Goal: Transaction & Acquisition: Download file/media

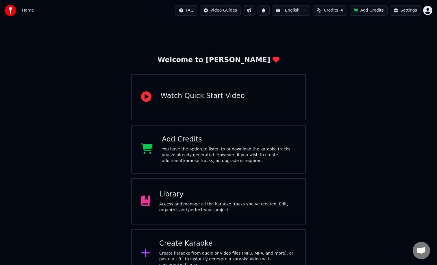
click at [169, 201] on div "Library Access and manage all the karaoke tracks you’ve created. Edit, organize…" at bounding box center [227, 201] width 137 height 23
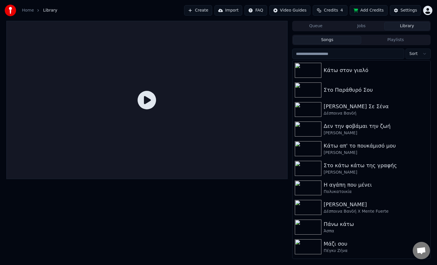
click at [387, 41] on button "Playlists" at bounding box center [395, 40] width 69 height 8
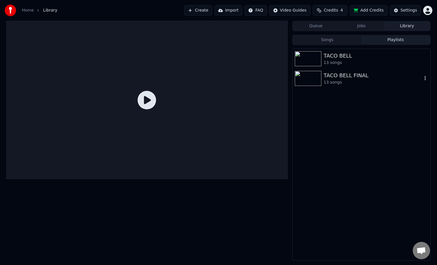
click at [327, 88] on div "TACO BELL 13 songs TACO BELL FINAL 13 songs" at bounding box center [361, 155] width 138 height 212
click at [338, 86] on div "TACO BELL FINAL 13 songs" at bounding box center [362, 79] width 138 height 20
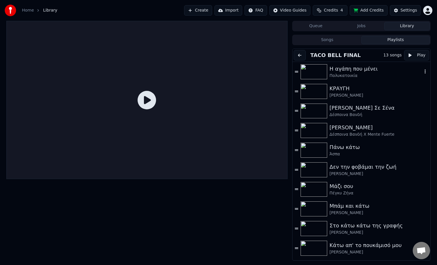
click at [350, 75] on div "Πολυκατοικία" at bounding box center [375, 76] width 93 height 6
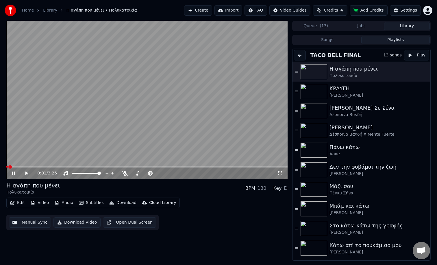
click at [117, 223] on button "Open Dual Screen" at bounding box center [129, 222] width 53 height 10
click at [136, 173] on div at bounding box center [151, 173] width 47 height 6
click at [160, 173] on span at bounding box center [145, 173] width 29 height 1
click at [138, 173] on span at bounding box center [134, 173] width 7 height 1
click at [143, 174] on span at bounding box center [137, 173] width 12 height 1
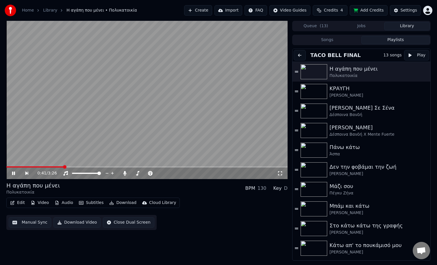
click at [257, 166] on video at bounding box center [146, 100] width 281 height 158
click at [318, 90] on img at bounding box center [314, 91] width 27 height 15
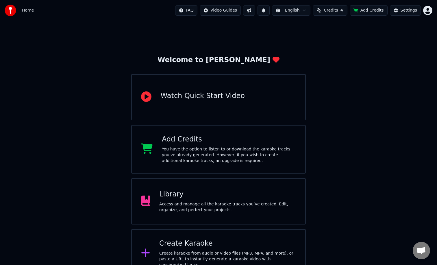
scroll to position [10, 0]
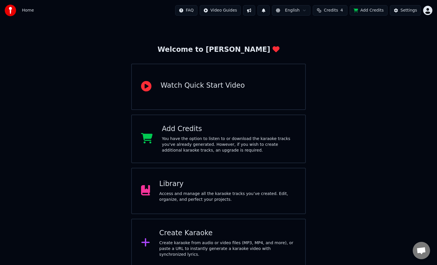
click at [195, 194] on div "Access and manage all the karaoke tracks you’ve created. Edit, organize, and pe…" at bounding box center [227, 197] width 137 height 12
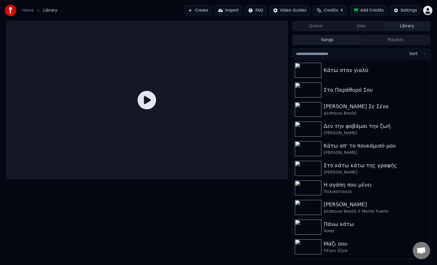
click at [386, 39] on button "Playlists" at bounding box center [395, 40] width 69 height 8
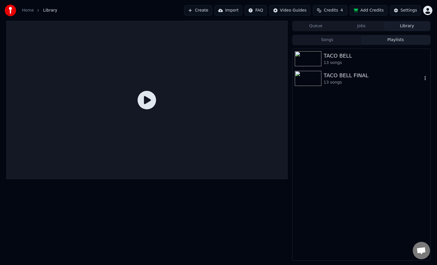
click at [353, 73] on div "TACO BELL FINAL" at bounding box center [373, 75] width 99 height 8
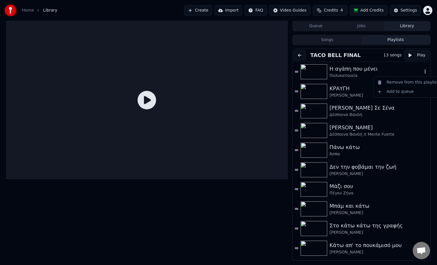
click at [425, 72] on icon "button" at bounding box center [425, 71] width 6 height 5
click at [402, 69] on div "Η αγάπη που μένει" at bounding box center [375, 69] width 93 height 8
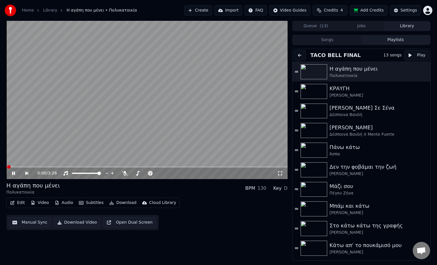
click at [10, 173] on div "0:00 / 3:26" at bounding box center [147, 173] width 277 height 6
click at [13, 173] on icon at bounding box center [13, 172] width 3 height 3
click at [82, 222] on button "Download Video" at bounding box center [76, 222] width 47 height 10
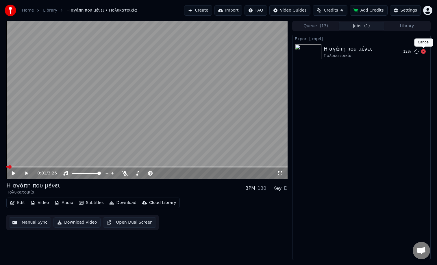
click at [424, 53] on icon at bounding box center [423, 51] width 5 height 5
click at [423, 52] on icon at bounding box center [423, 51] width 5 height 5
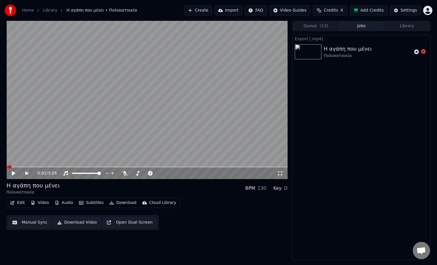
click at [423, 52] on icon at bounding box center [423, 51] width 5 height 5
click at [41, 205] on button "Video" at bounding box center [39, 203] width 23 height 8
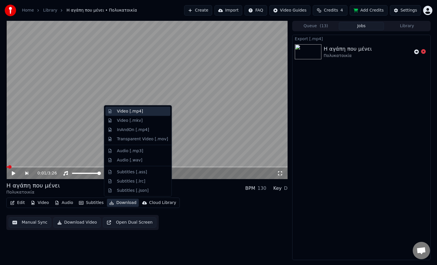
click at [134, 111] on div "Video [.mp4]" at bounding box center [130, 111] width 26 height 6
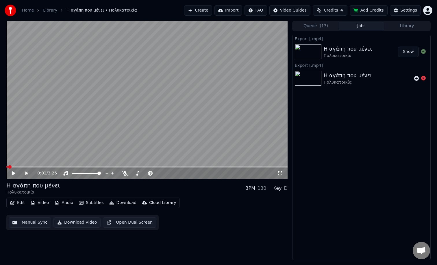
click at [406, 55] on button "Show" at bounding box center [408, 52] width 21 height 10
click at [406, 26] on button "Library" at bounding box center [407, 26] width 46 height 8
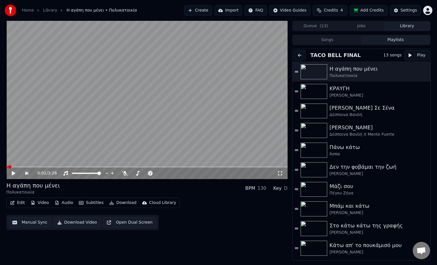
click at [399, 40] on button "Playlists" at bounding box center [395, 40] width 69 height 8
click at [348, 95] on div "[PERSON_NAME]" at bounding box center [375, 95] width 93 height 6
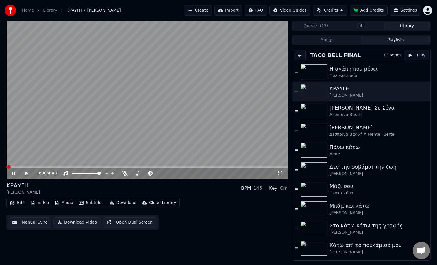
click at [111, 203] on icon "button" at bounding box center [111, 203] width 5 height 4
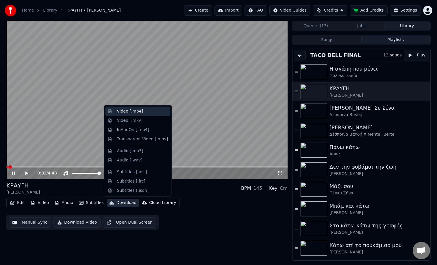
click at [118, 112] on div "Video [.mp4]" at bounding box center [130, 111] width 26 height 6
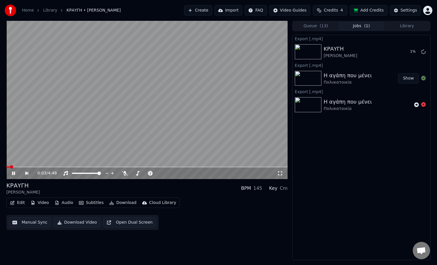
click at [400, 27] on button "Library" at bounding box center [407, 26] width 46 height 8
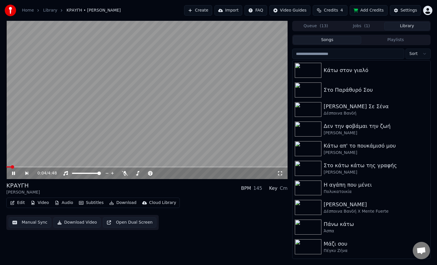
click at [387, 38] on button "Playlists" at bounding box center [395, 40] width 69 height 8
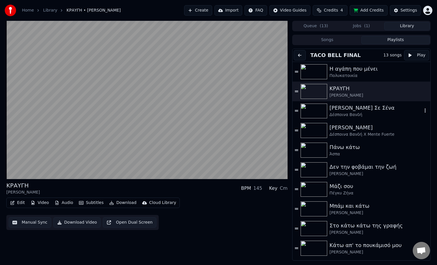
click at [344, 109] on div "[PERSON_NAME] Σε Σένα" at bounding box center [375, 108] width 93 height 8
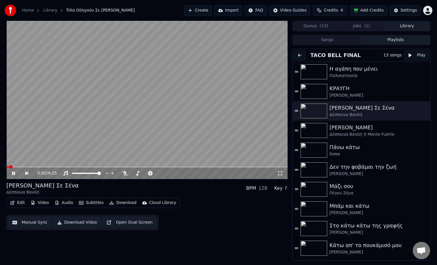
click at [121, 203] on button "Download" at bounding box center [123, 203] width 32 height 8
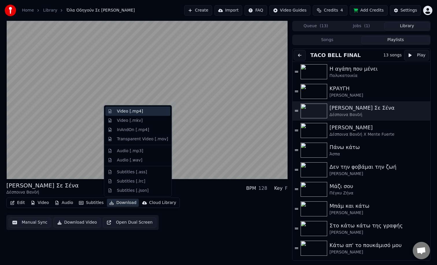
click at [123, 114] on div "Video [.mp4]" at bounding box center [130, 111] width 26 height 6
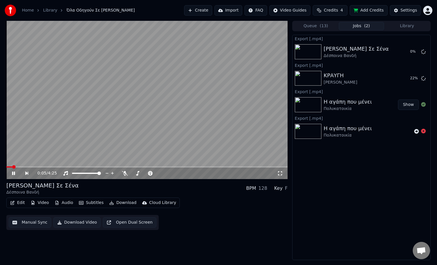
click at [398, 24] on button "Library" at bounding box center [407, 26] width 46 height 8
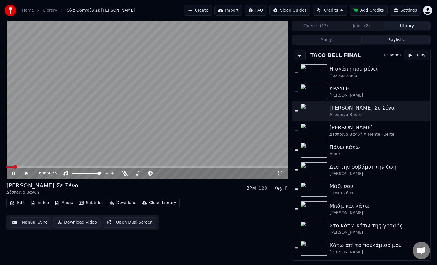
click at [381, 44] on button "Playlists" at bounding box center [395, 40] width 69 height 8
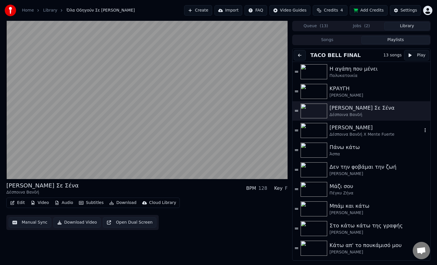
click at [345, 135] on div "Δέσποινα Βανδή Χ Mente Fuerte" at bounding box center [375, 135] width 93 height 6
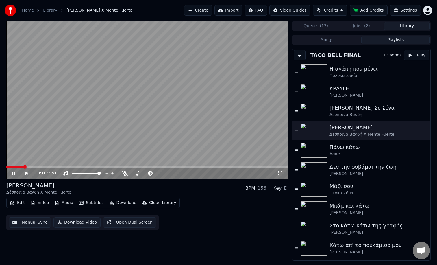
click at [124, 203] on button "Download" at bounding box center [123, 203] width 32 height 8
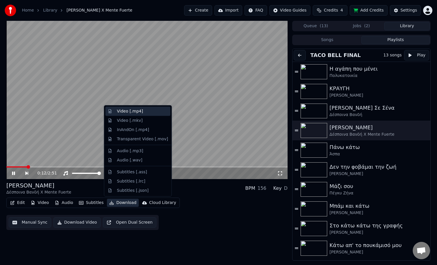
click at [119, 113] on div "Video [.mp4]" at bounding box center [130, 111] width 26 height 6
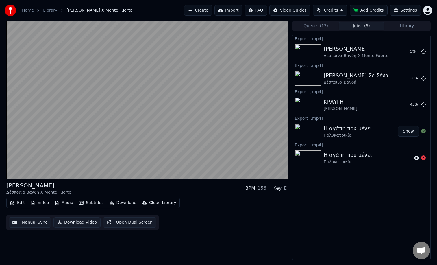
click at [405, 26] on button "Library" at bounding box center [407, 26] width 46 height 8
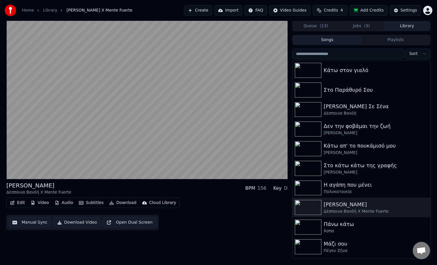
click at [397, 40] on button "Playlists" at bounding box center [395, 40] width 69 height 8
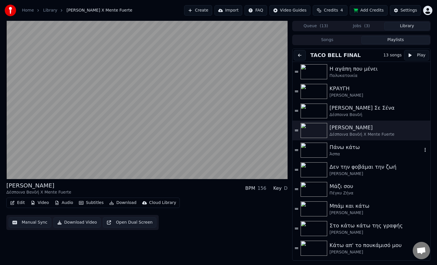
click at [345, 150] on div "Πάνω κάτω" at bounding box center [375, 147] width 93 height 8
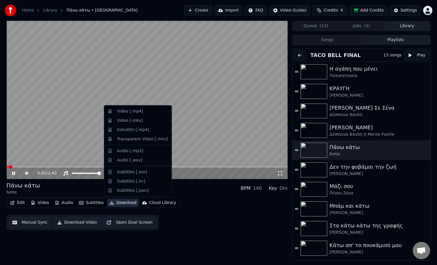
click at [113, 203] on button "Download" at bounding box center [123, 203] width 32 height 8
click at [129, 114] on div "Video [.mp4]" at bounding box center [130, 111] width 26 height 6
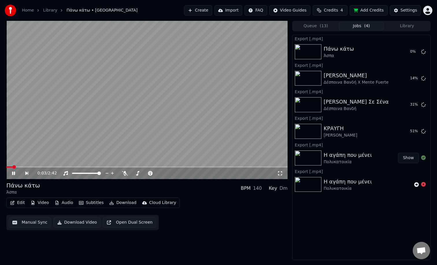
click at [410, 27] on button "Library" at bounding box center [407, 26] width 46 height 8
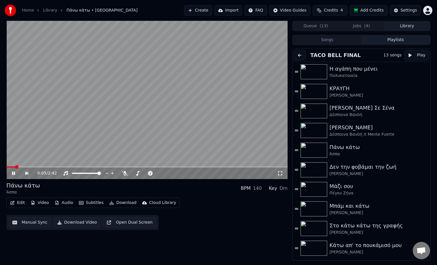
click at [399, 42] on button "Playlists" at bounding box center [395, 40] width 69 height 8
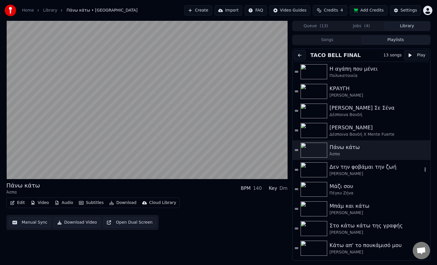
click at [355, 168] on div "Δεν την φοβάμαι την ζωή" at bounding box center [375, 167] width 93 height 8
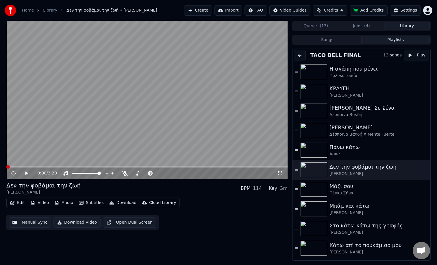
click at [118, 201] on button "Download" at bounding box center [123, 203] width 32 height 8
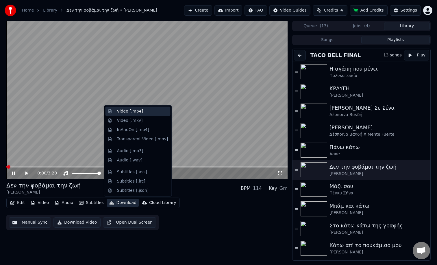
click at [116, 111] on div "Video [.mp4]" at bounding box center [137, 111] width 65 height 9
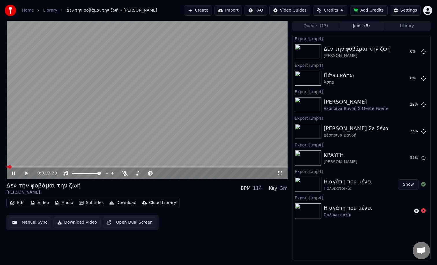
click at [403, 25] on button "Library" at bounding box center [407, 26] width 46 height 8
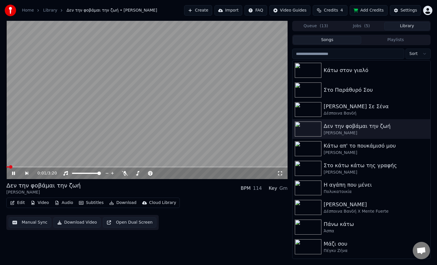
click at [388, 40] on button "Playlists" at bounding box center [395, 40] width 69 height 8
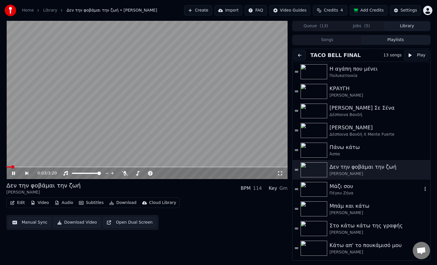
click at [347, 181] on div "Μάζι σου [PERSON_NAME]" at bounding box center [362, 189] width 138 height 20
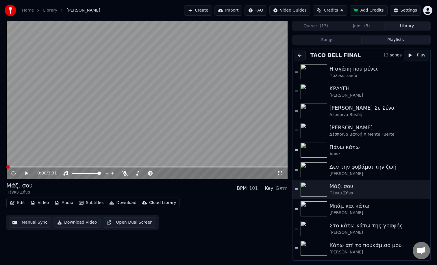
click at [125, 202] on button "Download" at bounding box center [123, 203] width 32 height 8
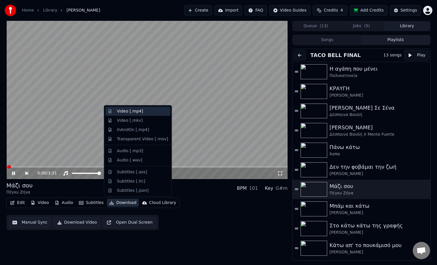
click at [127, 111] on div "Video [.mp4]" at bounding box center [130, 111] width 26 height 6
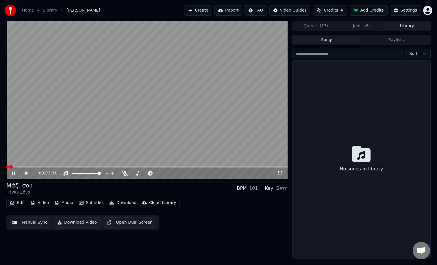
click at [406, 29] on button "Library" at bounding box center [407, 26] width 46 height 8
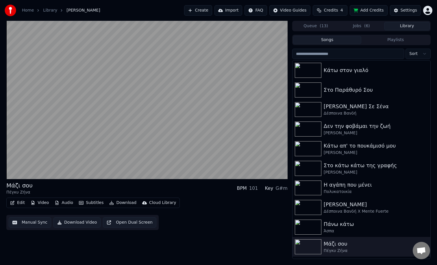
click at [395, 41] on button "Playlists" at bounding box center [395, 40] width 69 height 8
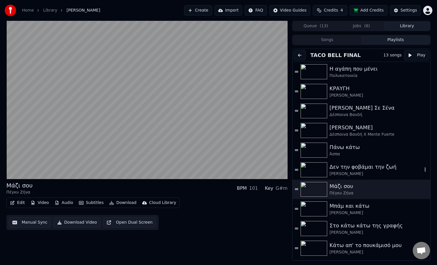
scroll to position [56, 0]
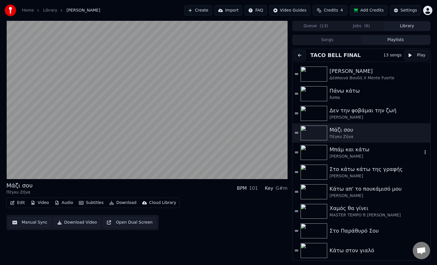
click at [356, 153] on div "Μπάμ και κάτω" at bounding box center [375, 149] width 93 height 8
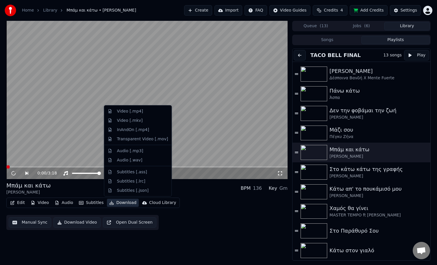
click at [120, 205] on button "Download" at bounding box center [123, 203] width 32 height 8
click at [124, 110] on div "Video [.mp4]" at bounding box center [130, 111] width 26 height 6
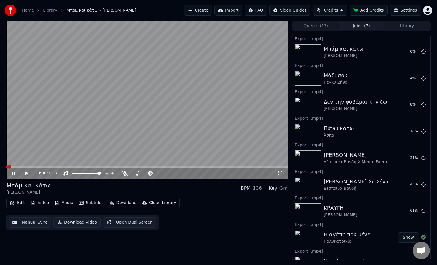
click at [409, 25] on button "Library" at bounding box center [407, 26] width 46 height 8
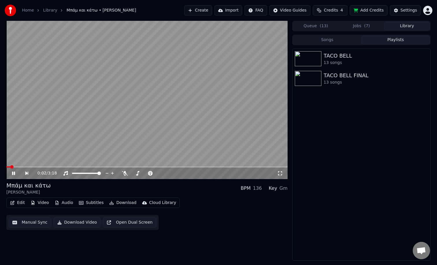
click at [397, 41] on button "Playlists" at bounding box center [395, 40] width 69 height 8
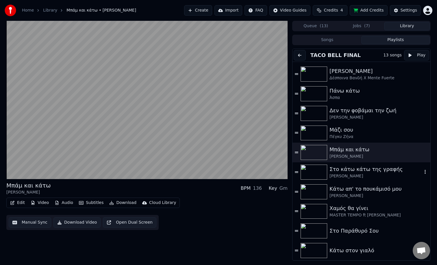
click at [359, 173] on div "[PERSON_NAME]" at bounding box center [375, 176] width 93 height 6
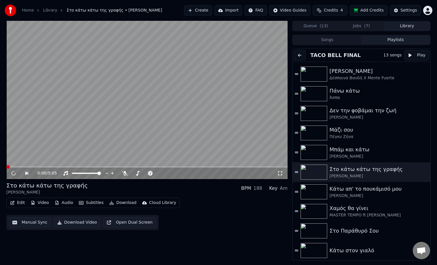
click at [113, 204] on button "Download" at bounding box center [123, 203] width 32 height 8
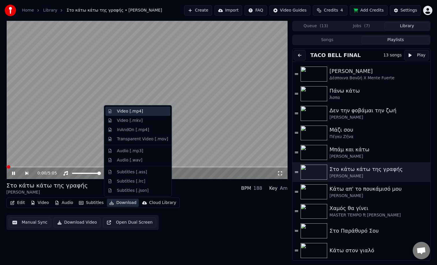
click at [114, 113] on div "Video [.mp4]" at bounding box center [137, 111] width 65 height 9
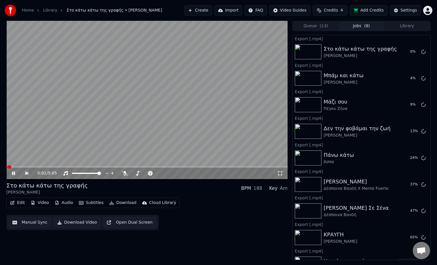
click at [408, 24] on button "Library" at bounding box center [407, 26] width 46 height 8
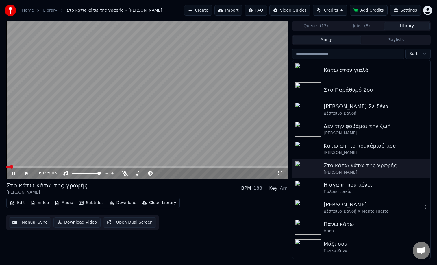
scroll to position [10, 0]
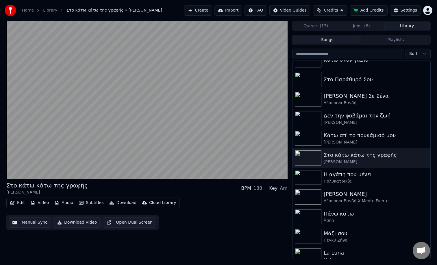
click at [386, 41] on button "Playlists" at bounding box center [395, 40] width 69 height 8
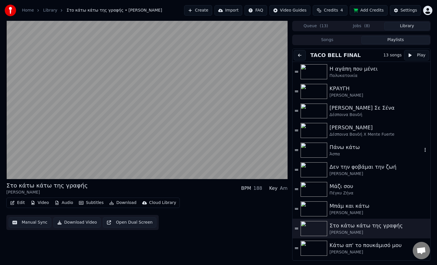
scroll to position [56, 0]
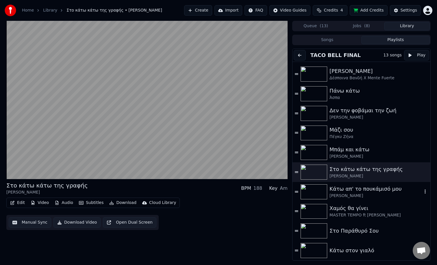
click at [348, 193] on div "[PERSON_NAME]" at bounding box center [375, 196] width 93 height 6
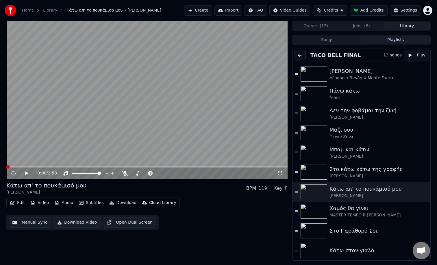
click at [120, 203] on button "Download" at bounding box center [123, 203] width 32 height 8
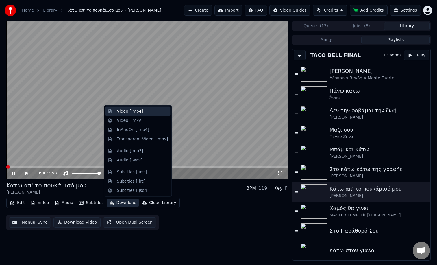
click at [123, 113] on div "Video [.mp4]" at bounding box center [130, 111] width 26 height 6
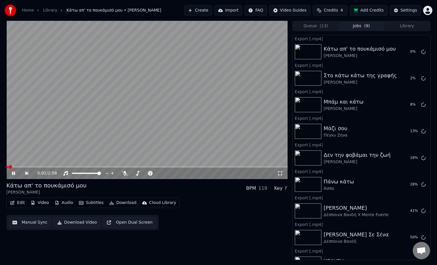
click at [412, 28] on button "Library" at bounding box center [407, 26] width 46 height 8
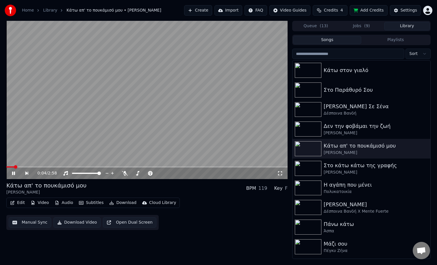
click at [389, 37] on button "Playlists" at bounding box center [395, 40] width 69 height 8
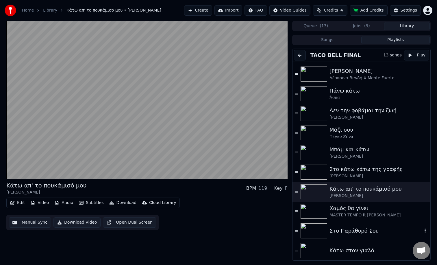
click at [361, 212] on div "MASTER TEMPO ft [PERSON_NAME]" at bounding box center [378, 215] width 99 height 6
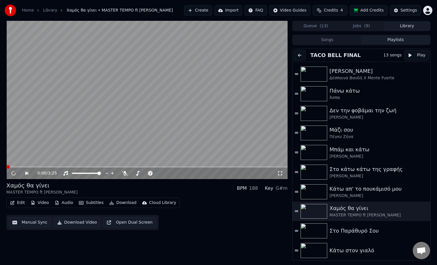
click at [123, 203] on button "Download" at bounding box center [123, 203] width 32 height 8
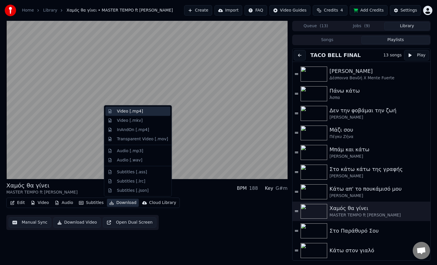
click at [137, 115] on div "Video [.mp4]" at bounding box center [137, 111] width 65 height 9
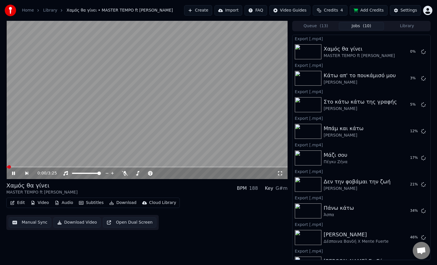
click at [400, 28] on button "Library" at bounding box center [407, 26] width 46 height 8
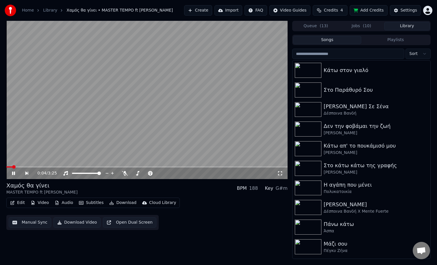
click at [392, 44] on button "Playlists" at bounding box center [395, 40] width 69 height 8
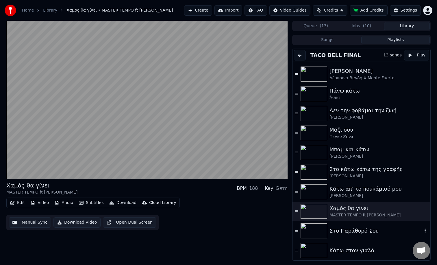
click at [352, 232] on div "Στο Παράθυρό Σου" at bounding box center [375, 231] width 93 height 8
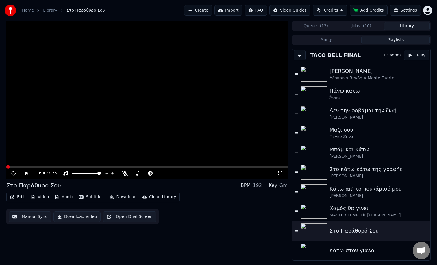
click at [117, 197] on button "Download" at bounding box center [123, 197] width 32 height 8
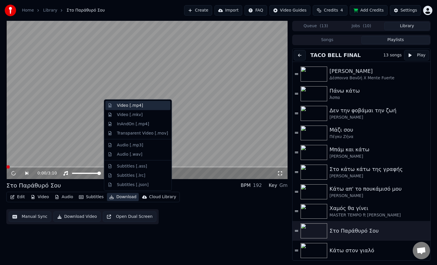
click at [127, 108] on div "Video [.mp4]" at bounding box center [130, 106] width 26 height 6
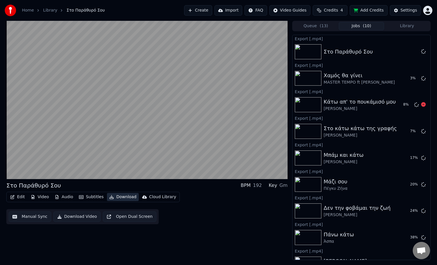
scroll to position [120, 0]
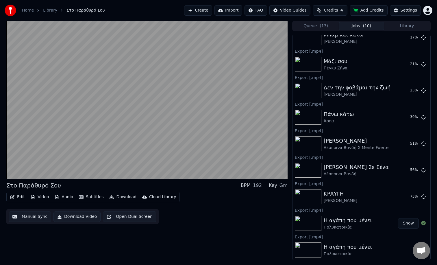
click at [408, 224] on button "Show" at bounding box center [408, 223] width 21 height 10
click at [408, 223] on button "Show" at bounding box center [408, 223] width 21 height 10
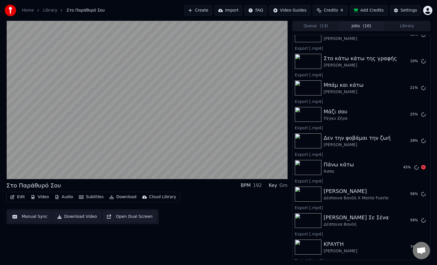
scroll to position [119, 0]
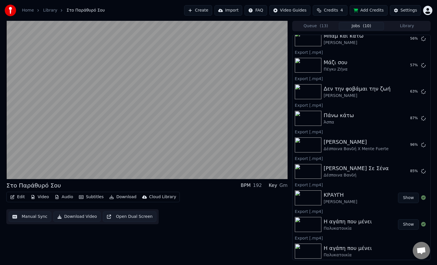
click at [406, 198] on button "Show" at bounding box center [408, 197] width 21 height 10
click at [30, 152] on video at bounding box center [146, 100] width 281 height 158
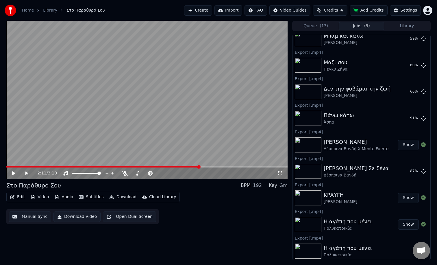
click at [408, 143] on button "Show" at bounding box center [408, 145] width 21 height 10
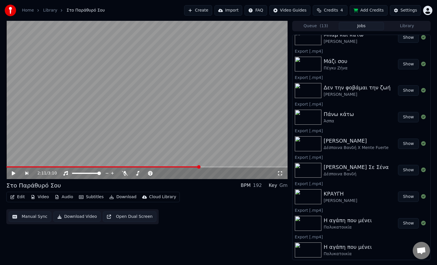
scroll to position [0, 0]
